Goal: Information Seeking & Learning: Understand process/instructions

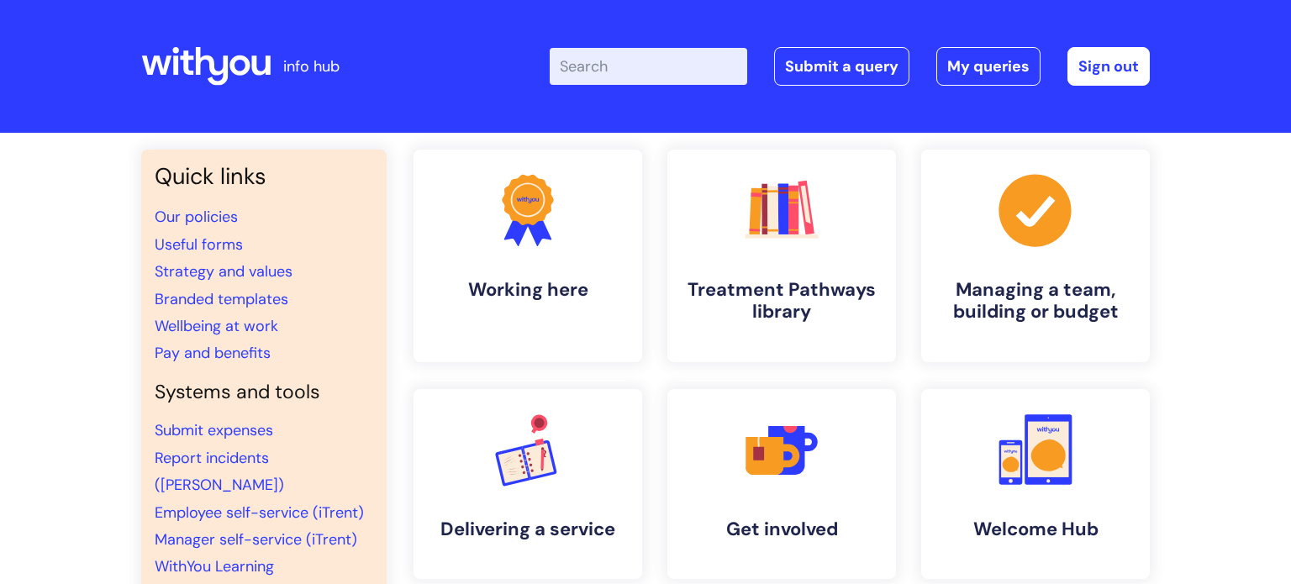
click at [624, 71] on input "Enter your search term here..." at bounding box center [649, 66] width 198 height 37
type input "my jou"
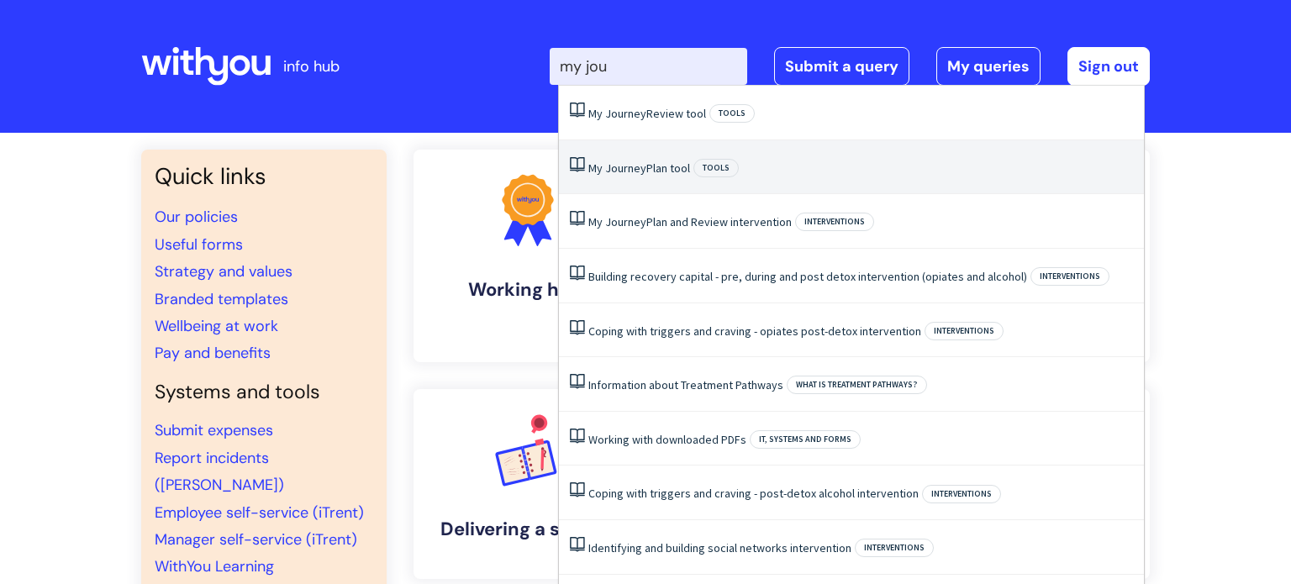
click at [647, 167] on link "My Journey Plan tool" at bounding box center [639, 168] width 102 height 15
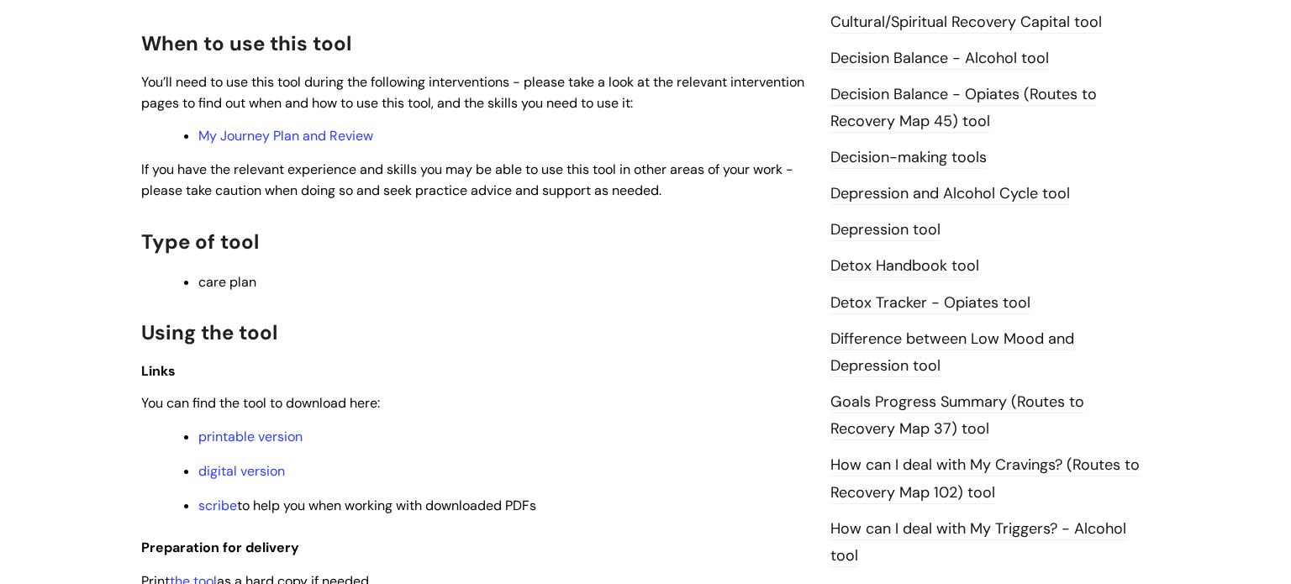
scroll to position [834, 0]
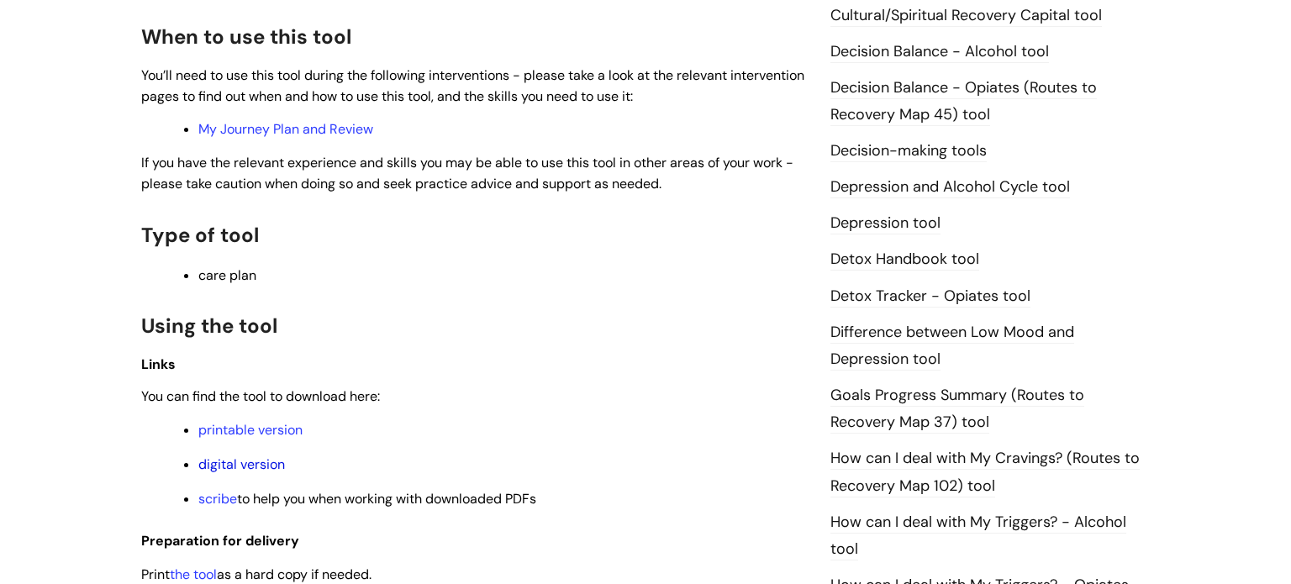
click at [242, 469] on link "digital version" at bounding box center [241, 465] width 87 height 18
